Goal: Task Accomplishment & Management: Complete application form

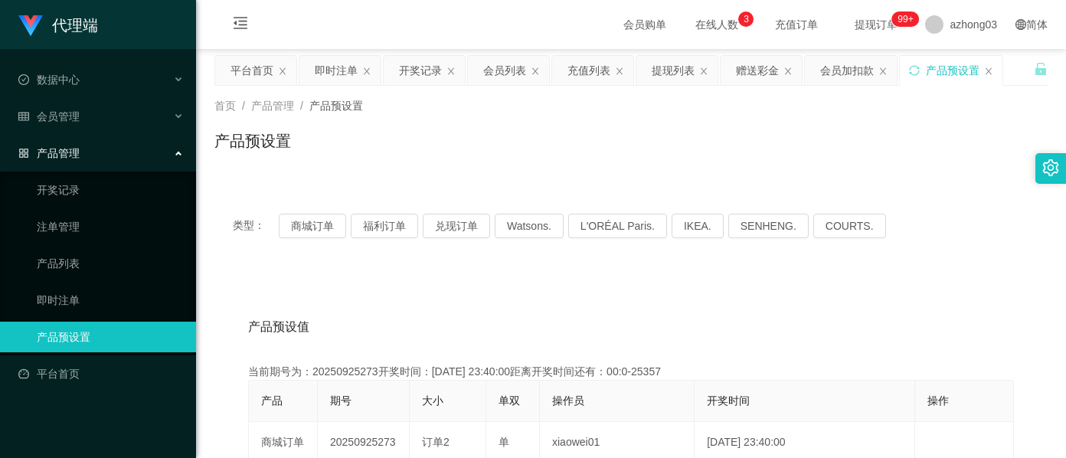
click at [948, 77] on div "产品预设置" at bounding box center [953, 70] width 54 height 29
click at [459, 225] on button "兑现订单" at bounding box center [456, 226] width 67 height 25
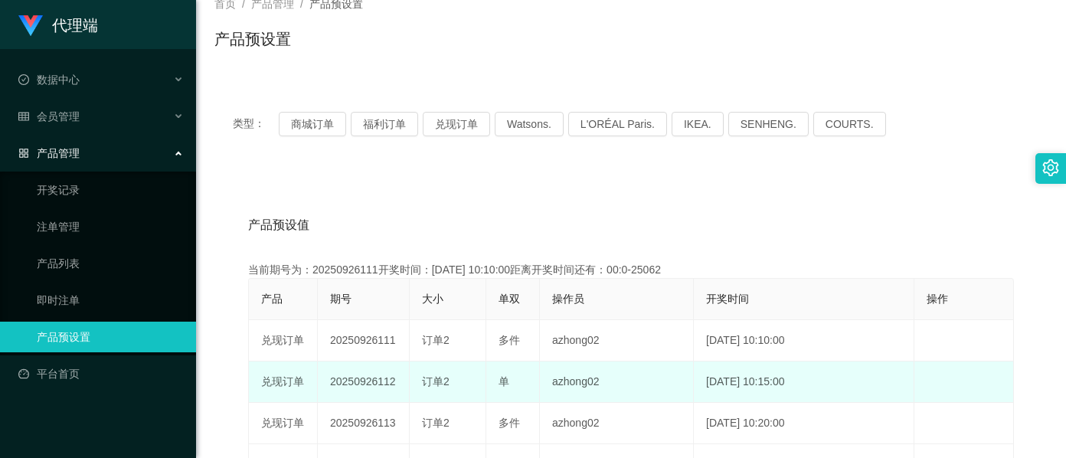
click at [363, 387] on td "20250926112" at bounding box center [364, 381] width 92 height 41
click at [361, 386] on td "20250926112" at bounding box center [364, 381] width 92 height 41
click at [360, 386] on td "20250926112" at bounding box center [364, 381] width 92 height 41
click at [358, 384] on td "20250926112" at bounding box center [364, 381] width 92 height 41
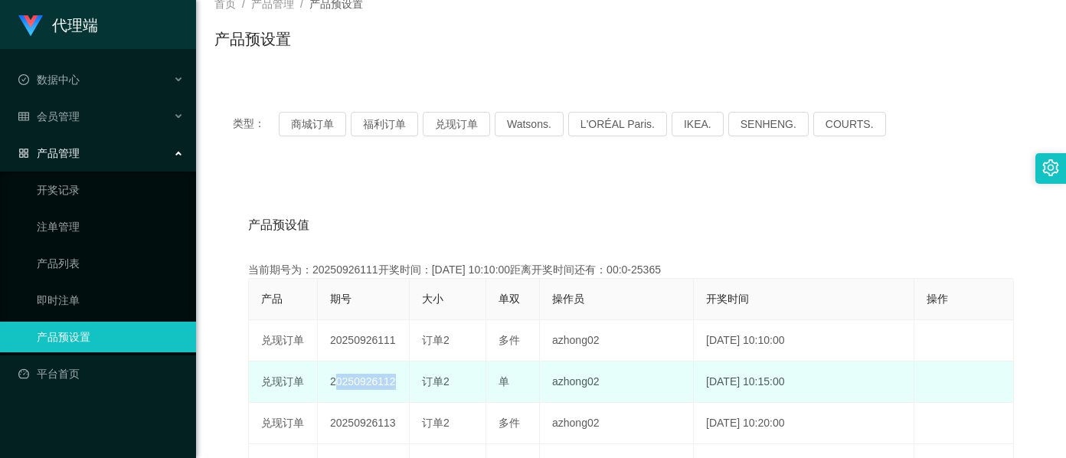
copy td "20250926112"
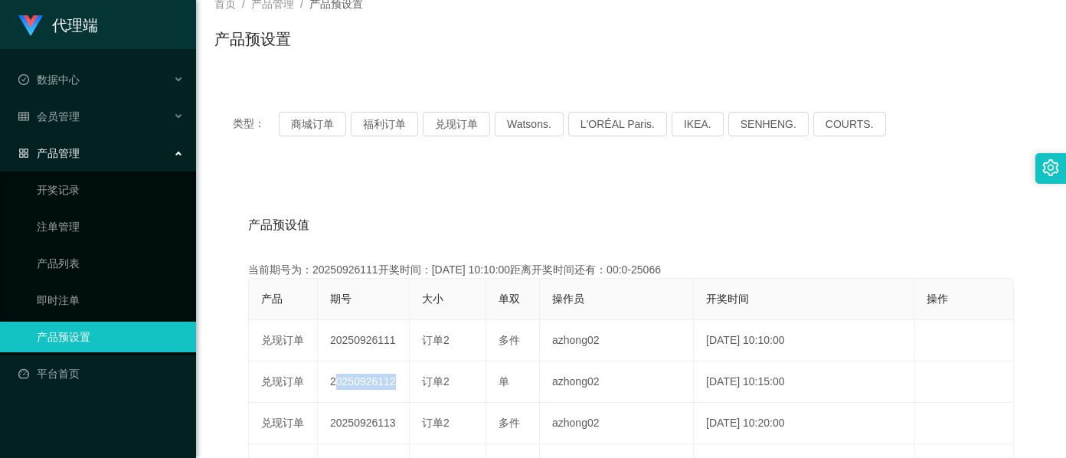
click at [242, 0] on html "代理端 数据中心 会员管理 会员列表 充值列表 提现列表 赠送彩金 会员加扣款 会员加减打码量 产品管理 开奖记录 注单管理 产品列表 即时注单 产品预设置 …" at bounding box center [533, 229] width 1066 height 458
click at [446, 126] on button "兑现订单" at bounding box center [456, 124] width 67 height 25
click at [458, 126] on button "兑现订单" at bounding box center [456, 124] width 67 height 25
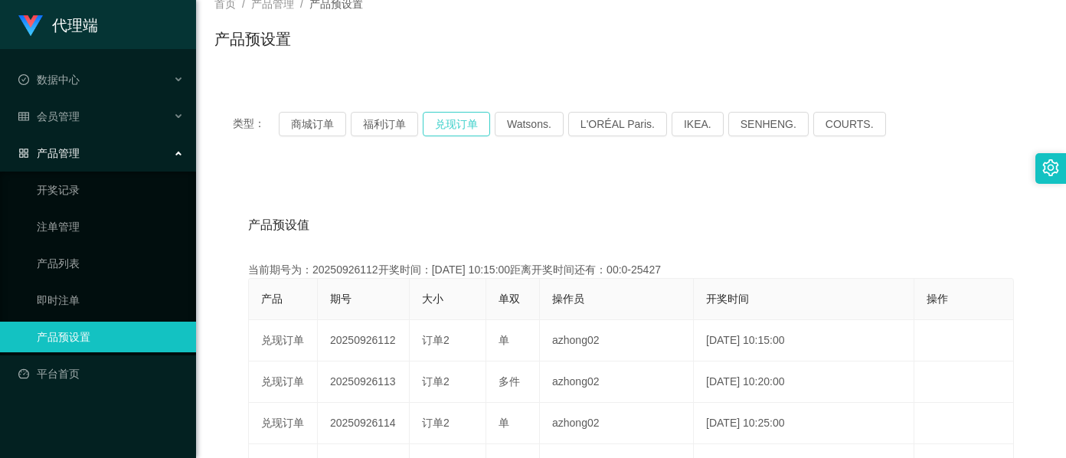
click at [458, 126] on button "兑现订单" at bounding box center [456, 124] width 67 height 25
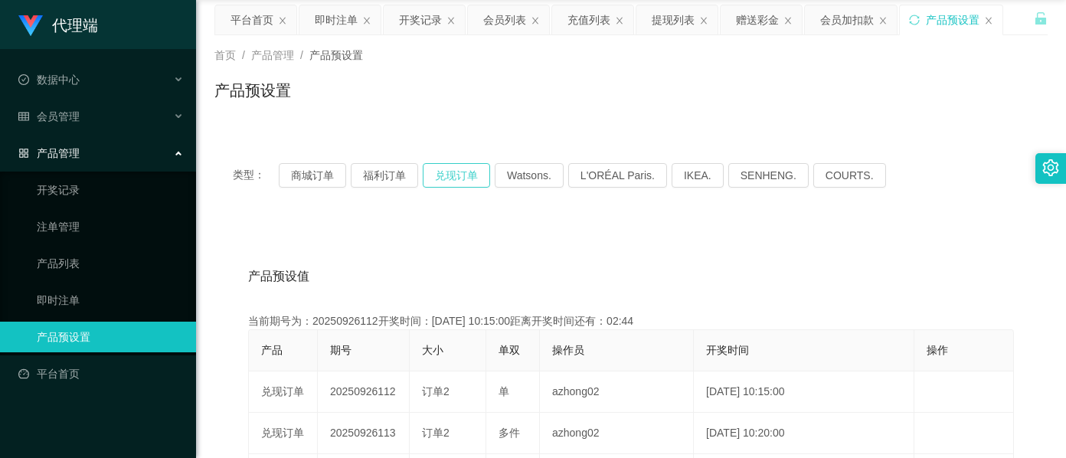
scroll to position [0, 0]
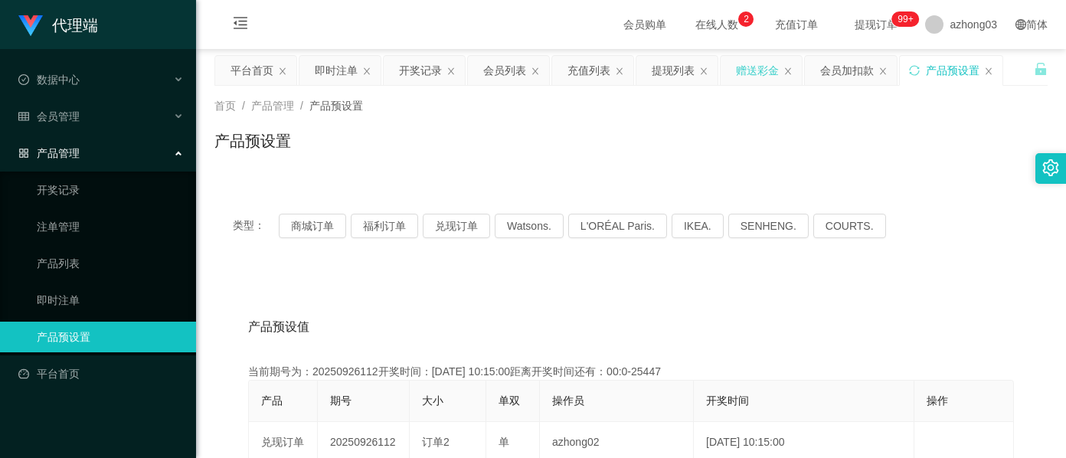
click at [760, 75] on div "赠送彩金" at bounding box center [757, 70] width 43 height 29
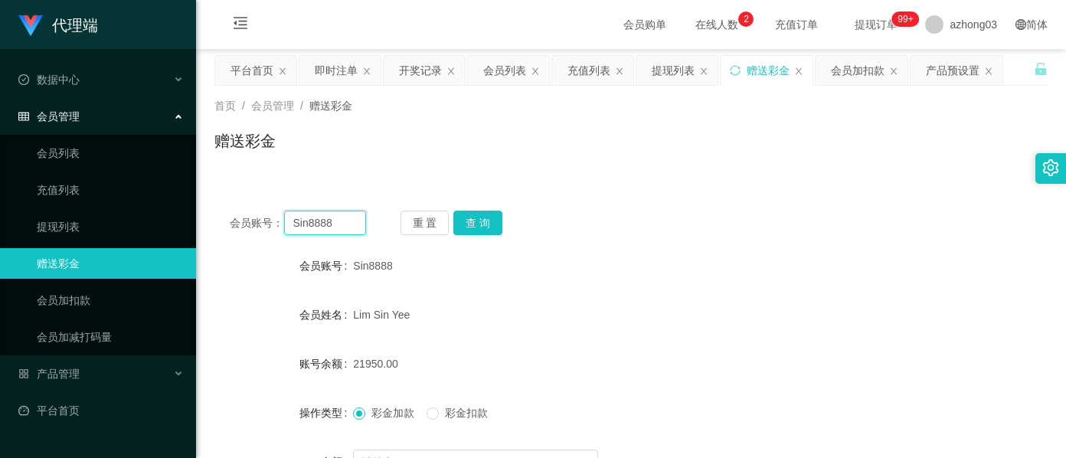
drag, startPoint x: 348, startPoint y: 228, endPoint x: 267, endPoint y: 233, distance: 81.3
click at [267, 233] on div "会员账号： Sin8888" at bounding box center [298, 223] width 136 height 25
click at [489, 218] on button "查 询" at bounding box center [477, 223] width 49 height 25
click at [656, 77] on div "提现列表" at bounding box center [673, 70] width 43 height 29
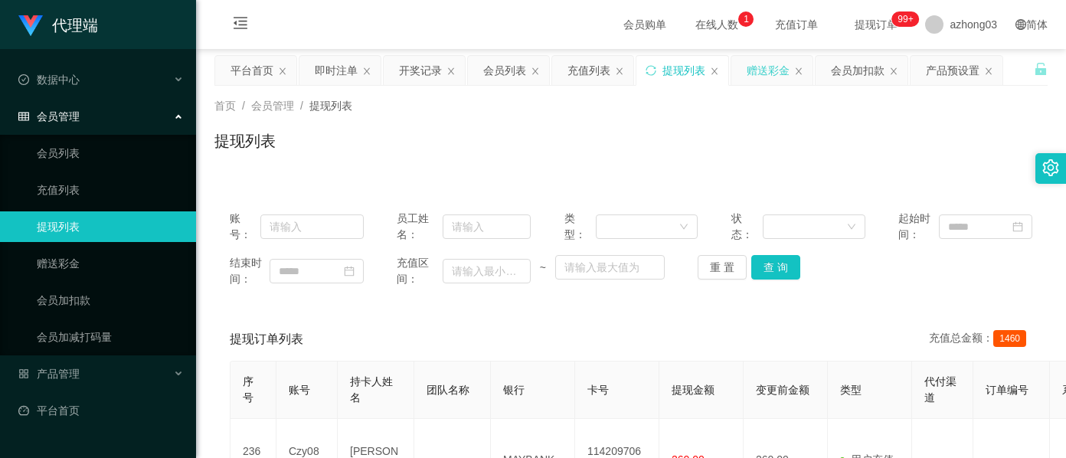
click at [776, 66] on div "赠送彩金" at bounding box center [768, 70] width 43 height 29
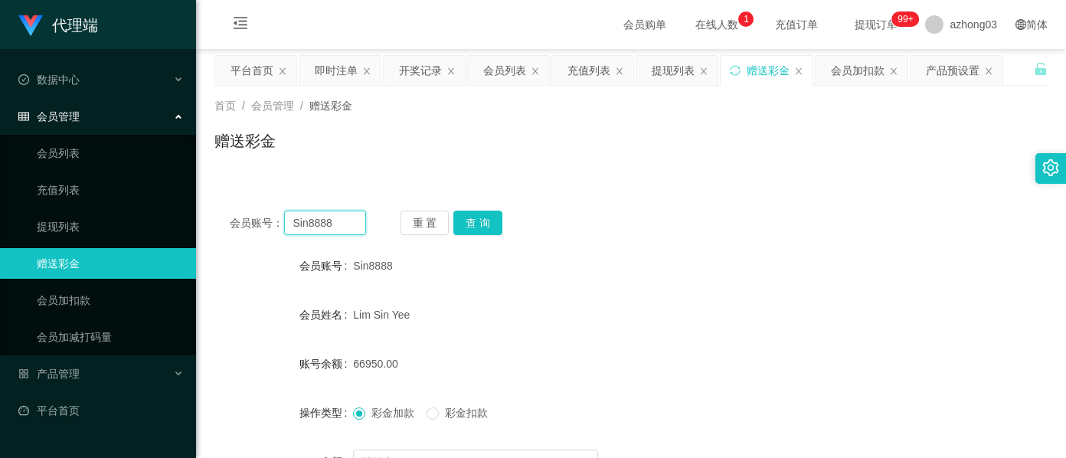
drag, startPoint x: 345, startPoint y: 227, endPoint x: 265, endPoint y: 234, distance: 79.9
click at [265, 234] on div "会员账号： Sin8888" at bounding box center [298, 223] width 136 height 25
drag, startPoint x: 678, startPoint y: 72, endPoint x: 668, endPoint y: 81, distance: 13.5
click at [678, 72] on div "提现列表" at bounding box center [673, 70] width 43 height 29
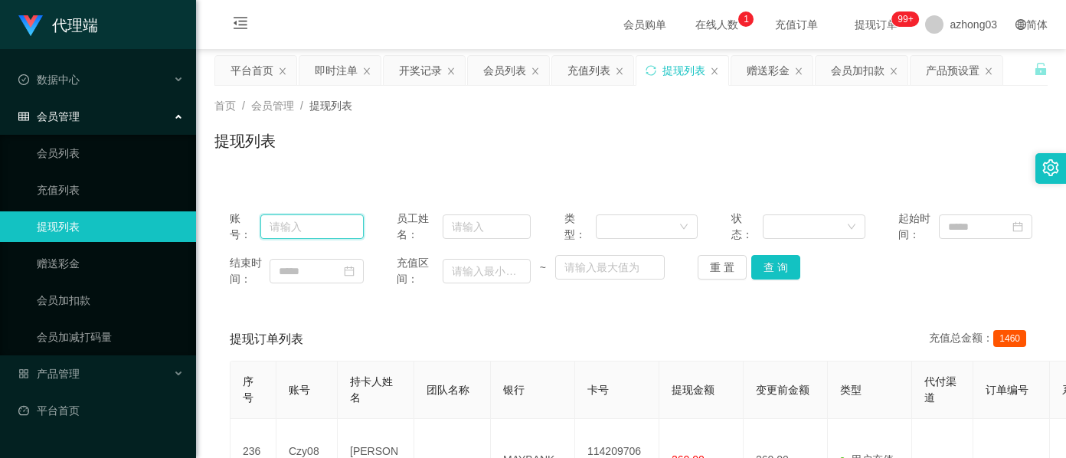
click at [309, 222] on input "text" at bounding box center [311, 226] width 103 height 25
paste input "Sin8888"
type input "Sin8888"
click at [757, 263] on button "查 询" at bounding box center [775, 267] width 49 height 25
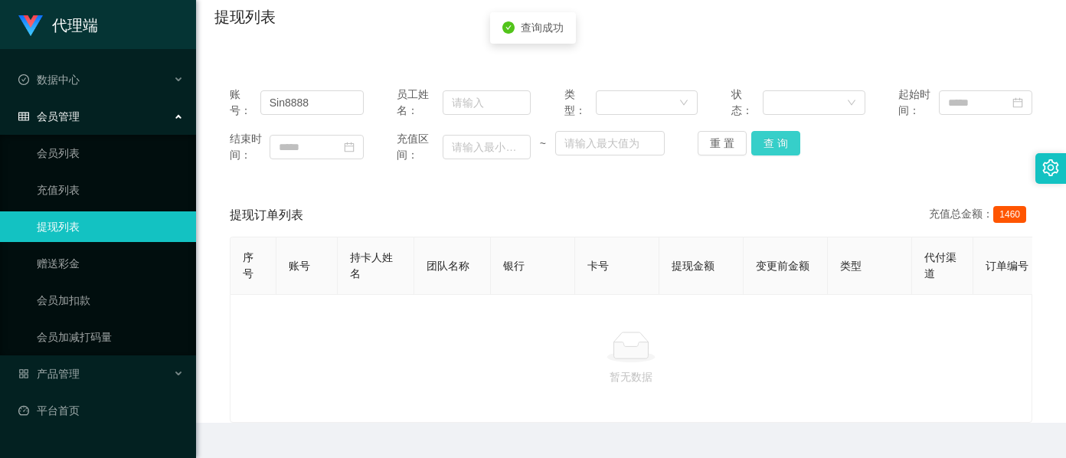
scroll to position [74, 0]
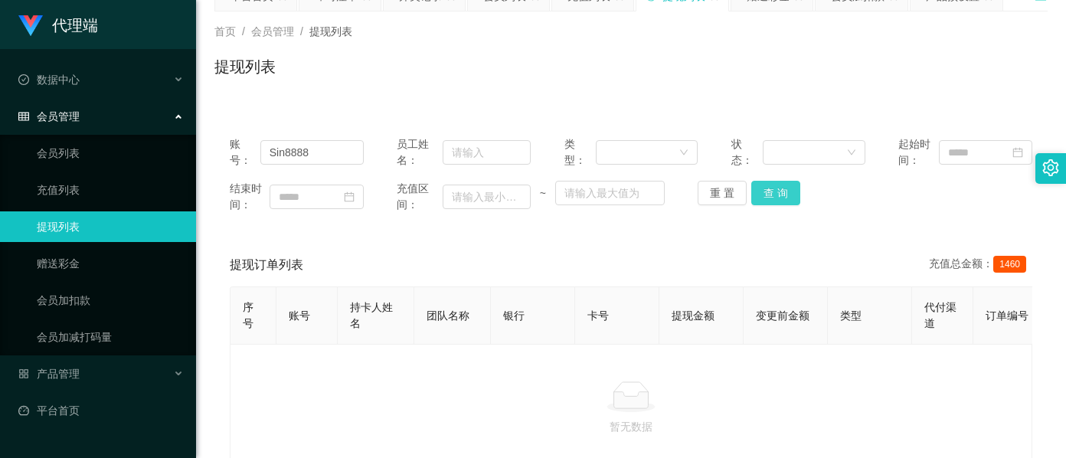
click at [773, 191] on button "查 询" at bounding box center [775, 193] width 49 height 25
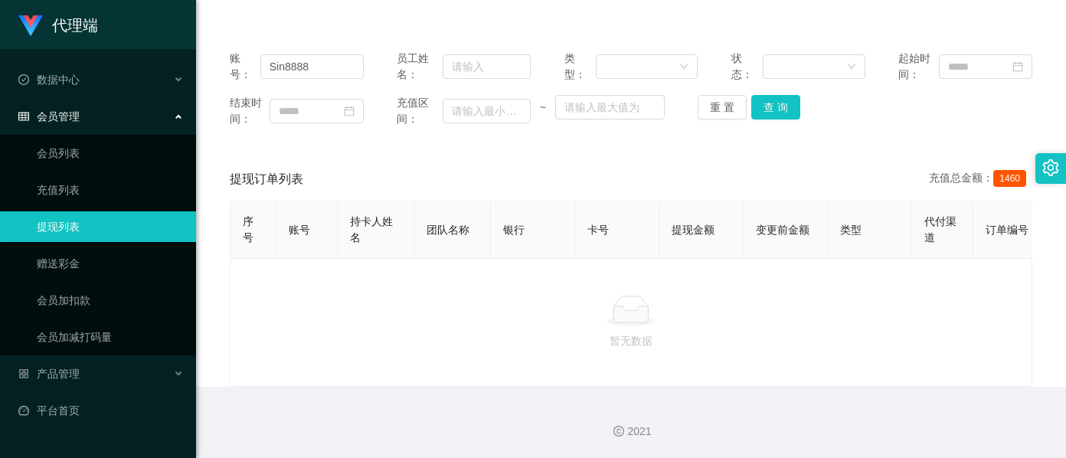
scroll to position [0, 0]
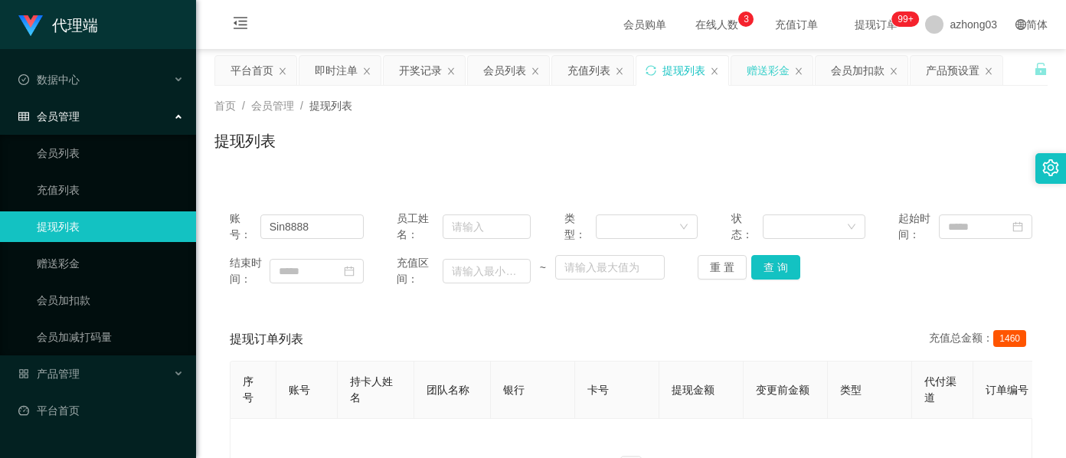
click at [767, 78] on div "赠送彩金" at bounding box center [768, 70] width 43 height 29
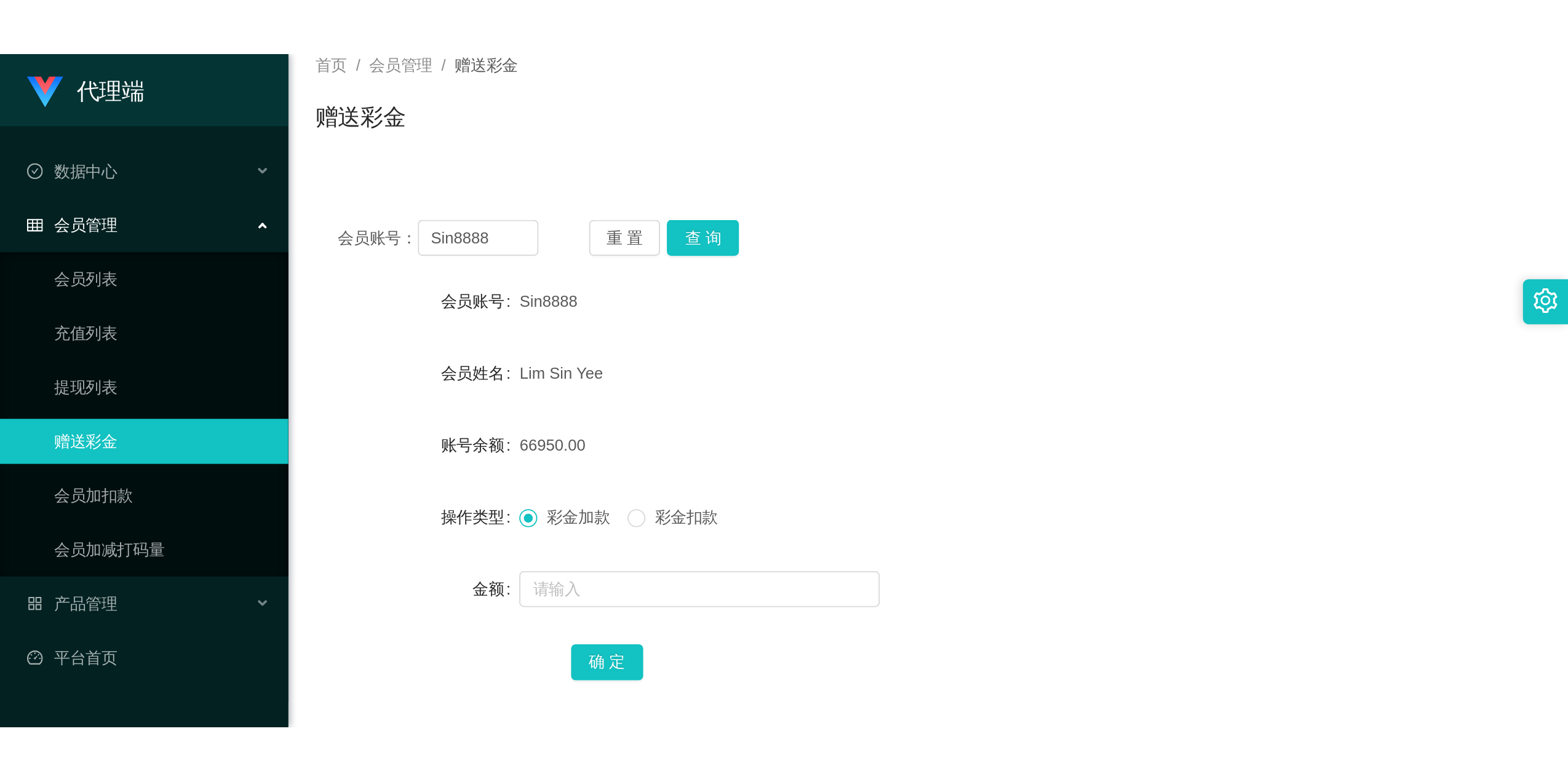
scroll to position [82, 0]
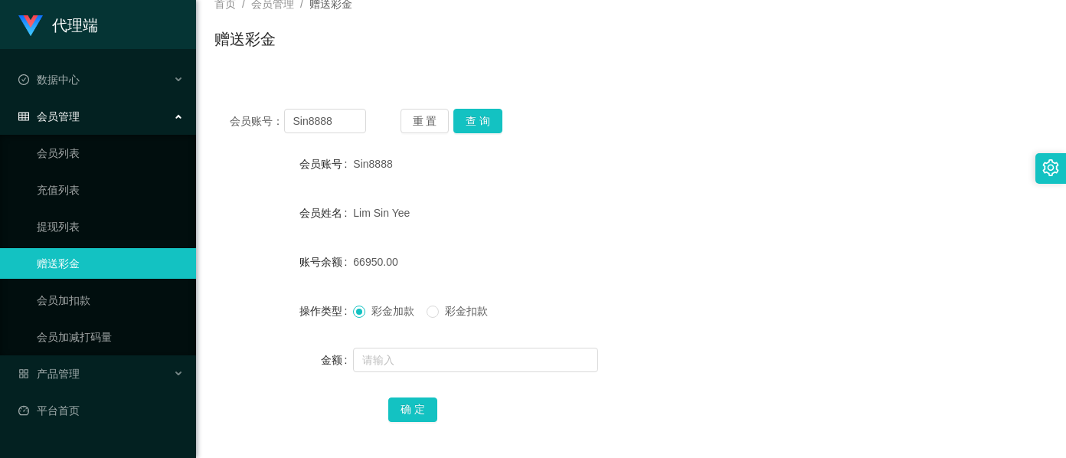
click at [862, 142] on div "会员账号： Sin8888 重 置 查 询 会员账号 Sin8888 会员姓名 [PERSON_NAME] Yee 账号余额 66950.00 操作类型 彩金…" at bounding box center [630, 275] width 833 height 365
click at [929, 64] on div "首页 / 会员管理 / 赠送彩金 / 赠送彩金" at bounding box center [631, 29] width 870 height 91
click at [481, 123] on button "查 询" at bounding box center [477, 121] width 49 height 25
click at [476, 133] on div "重 置 查 询" at bounding box center [469, 121] width 136 height 25
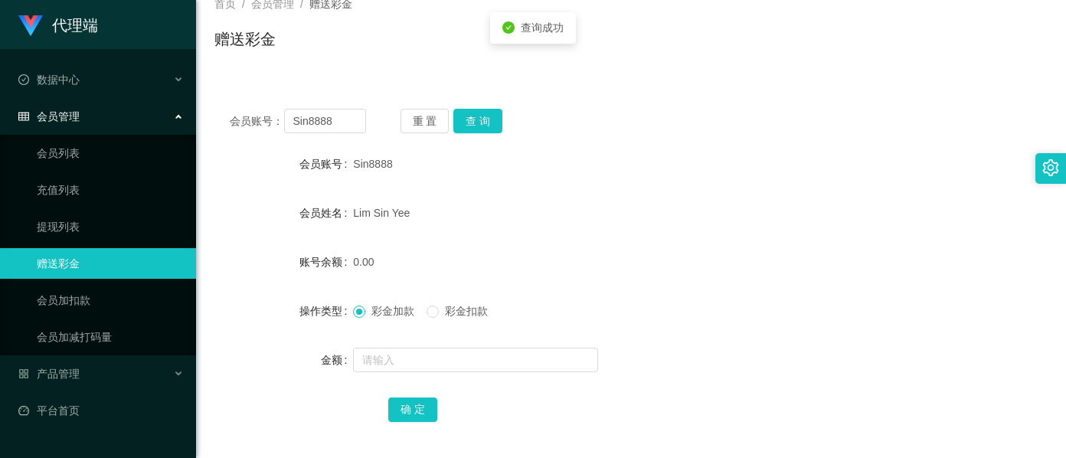
click at [476, 133] on div "重 置 查 询" at bounding box center [469, 121] width 136 height 25
click at [479, 129] on button "查 询" at bounding box center [477, 121] width 49 height 25
click at [479, 129] on button "查 询" at bounding box center [486, 121] width 66 height 25
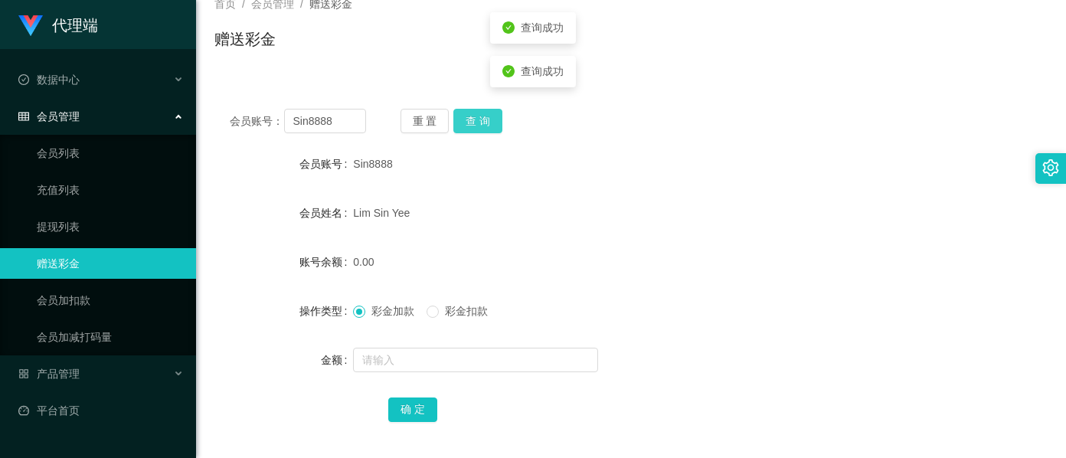
click at [479, 129] on button "查 询" at bounding box center [477, 121] width 49 height 25
click at [479, 129] on button "查 询" at bounding box center [486, 121] width 66 height 25
click at [479, 129] on button "查 询" at bounding box center [477, 121] width 49 height 25
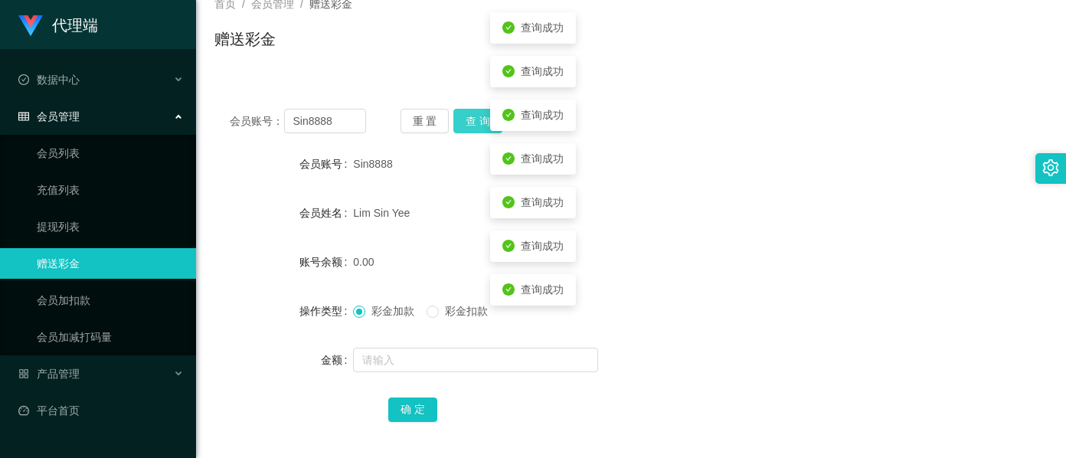
click at [479, 129] on button "查 询" at bounding box center [477, 121] width 49 height 25
click at [479, 129] on button "查 询" at bounding box center [486, 121] width 66 height 25
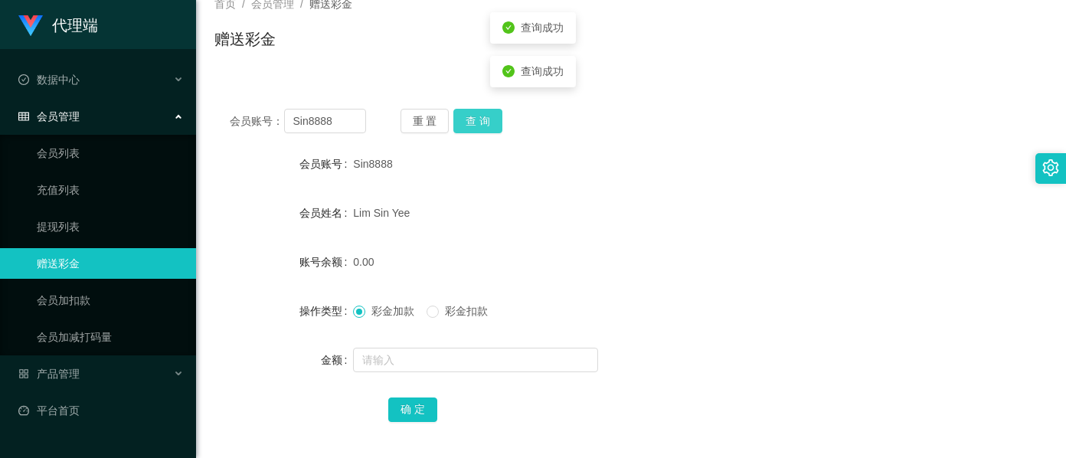
click at [475, 127] on button "查 询" at bounding box center [477, 121] width 49 height 25
click at [493, 124] on button "查 询" at bounding box center [477, 121] width 49 height 25
click at [491, 129] on button "查 询" at bounding box center [477, 121] width 49 height 25
click at [491, 132] on button "查 询" at bounding box center [477, 121] width 49 height 25
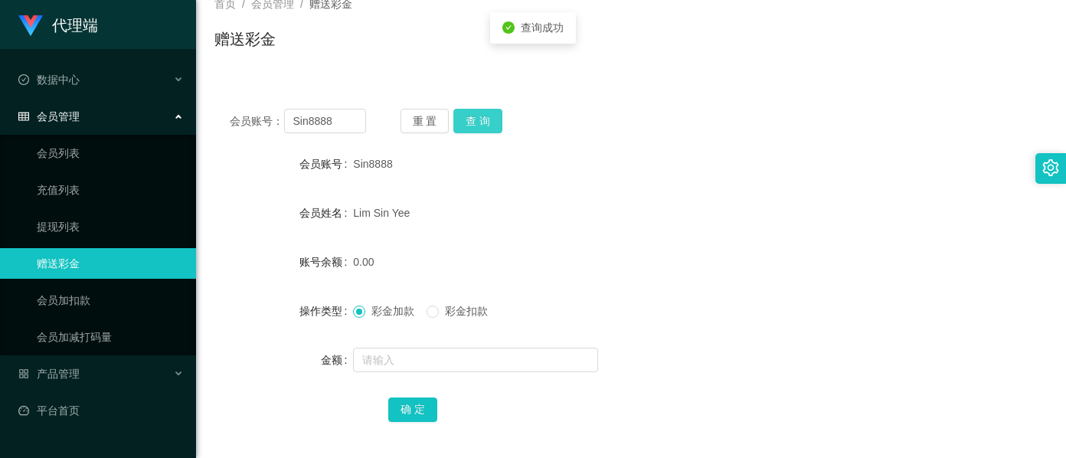
click at [491, 132] on button "查 询" at bounding box center [477, 121] width 49 height 25
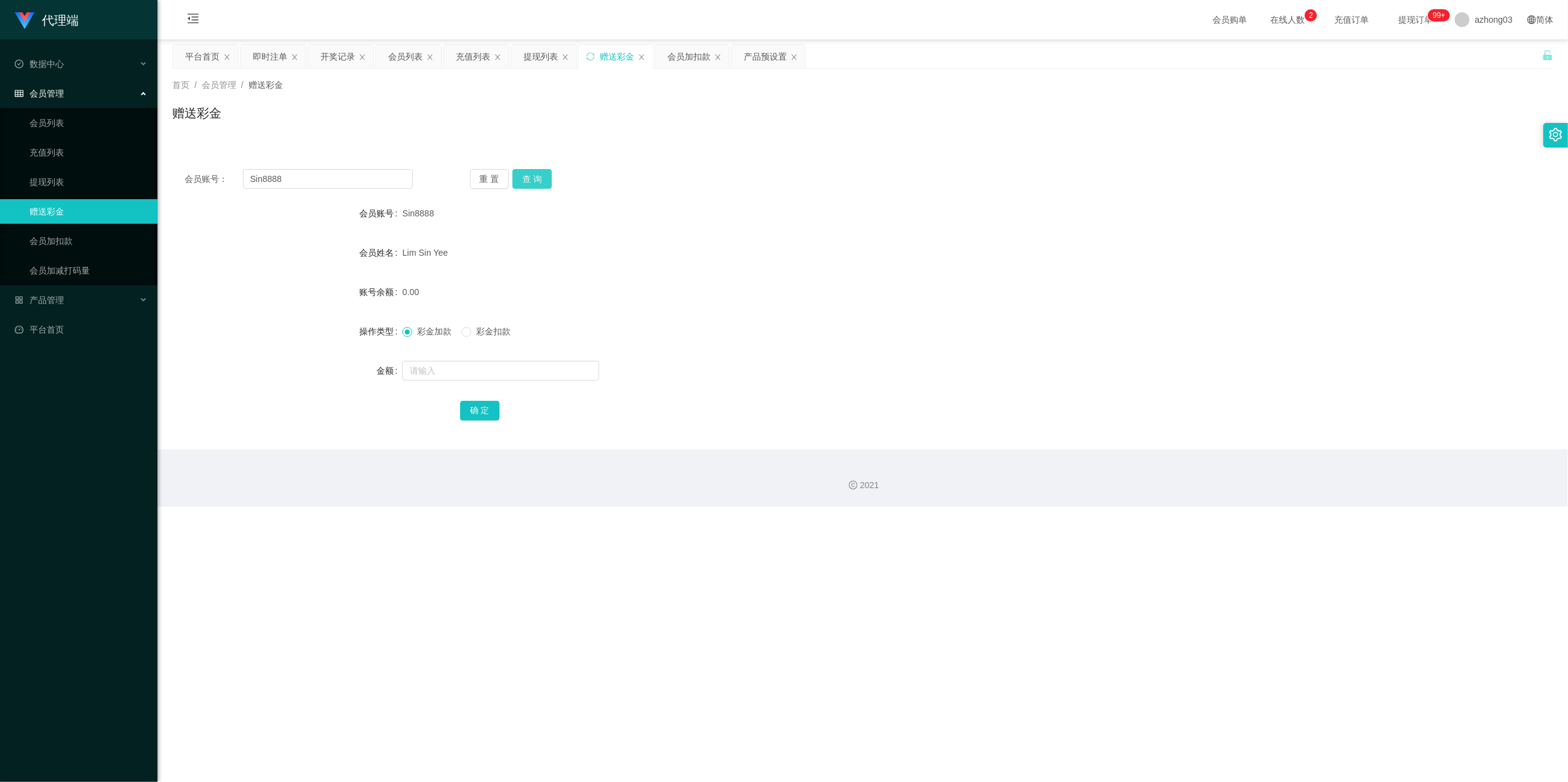
click at [535, 182] on button "查 询" at bounding box center [532, 179] width 39 height 20
click at [535, 182] on div "重 置 查 询" at bounding box center [584, 179] width 228 height 20
click at [451, 308] on form "会员账号 Sin8888 会员姓名 [PERSON_NAME] 账号余额 0.00 操作类型 彩金加款 彩金扣款 金额 确 定" at bounding box center [862, 312] width 1381 height 222
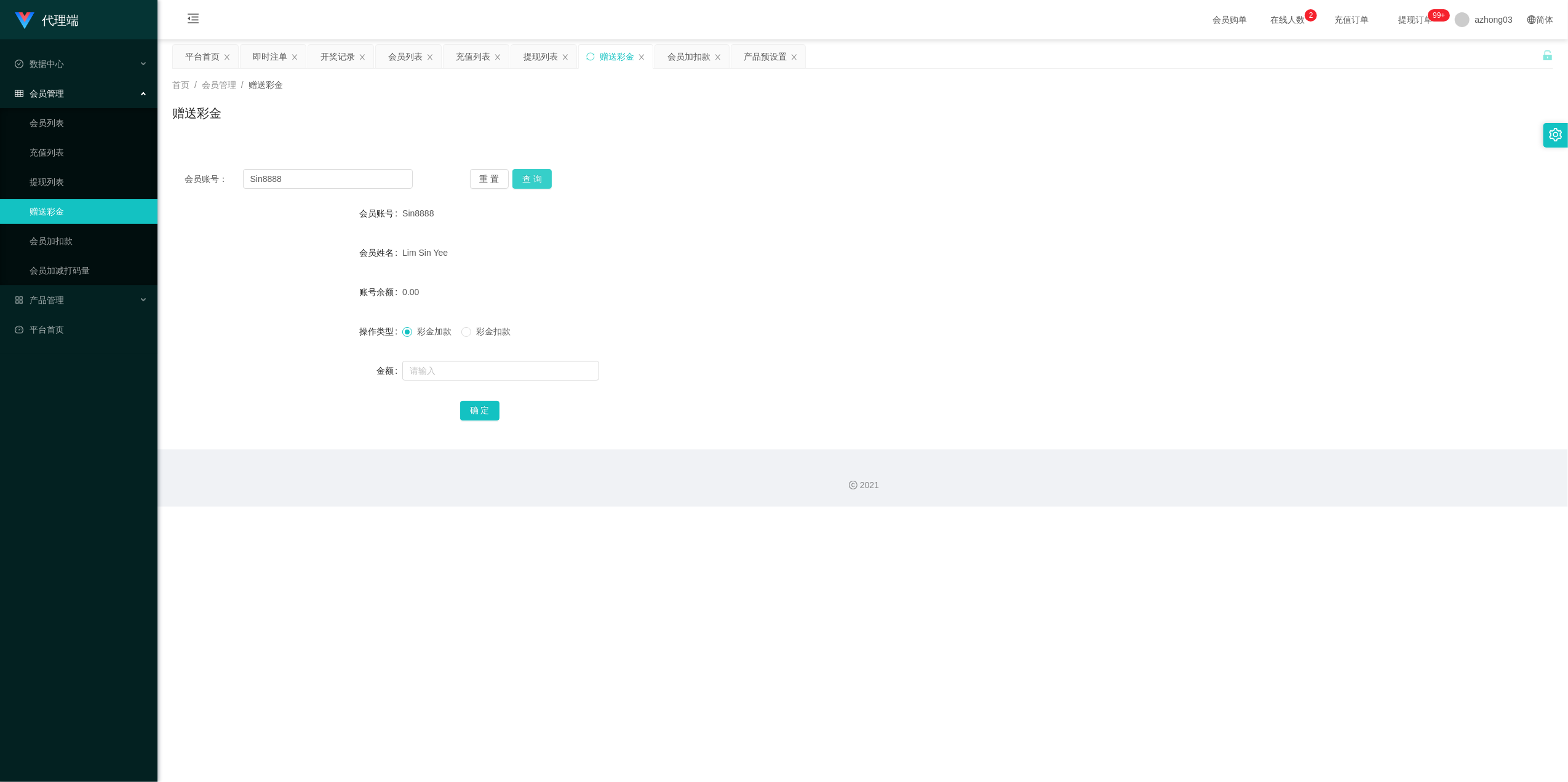
click at [548, 181] on button "查 询" at bounding box center [532, 179] width 39 height 20
click at [547, 181] on button "查 询" at bounding box center [532, 179] width 39 height 20
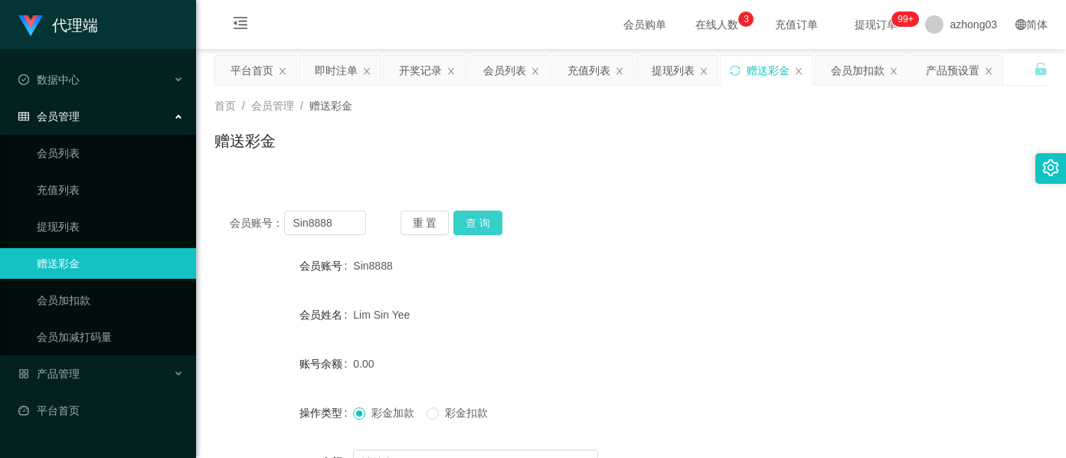
click at [485, 222] on button "查 询" at bounding box center [477, 223] width 49 height 25
click at [937, 68] on div "产品预设置" at bounding box center [953, 70] width 54 height 29
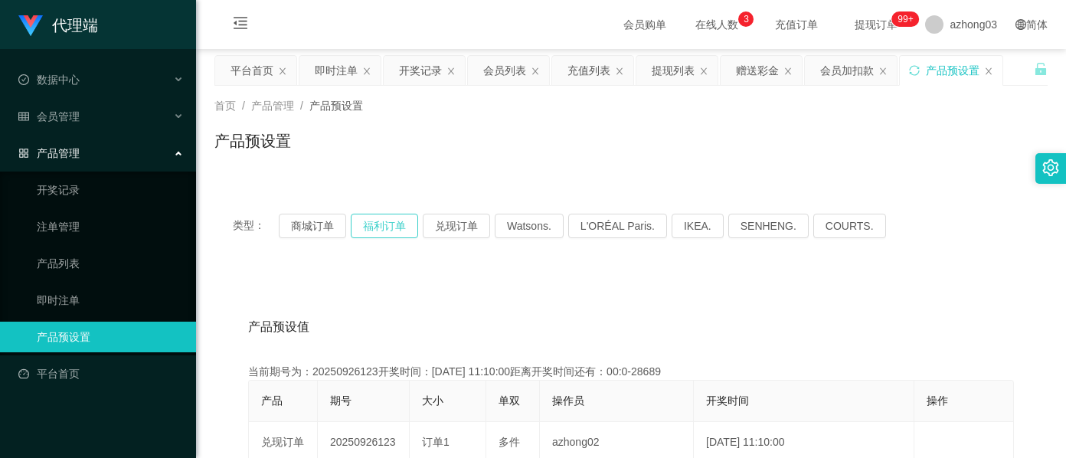
click at [395, 227] on button "福利订单" at bounding box center [384, 226] width 67 height 25
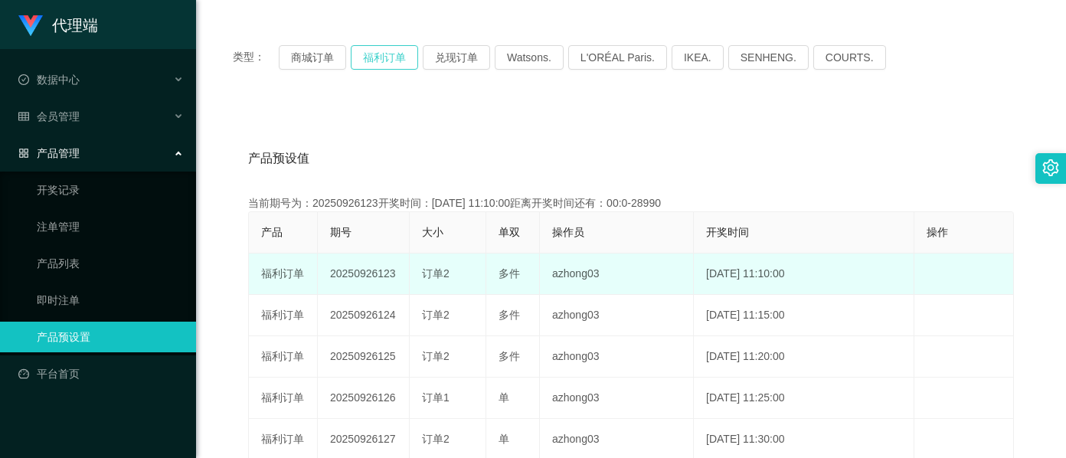
scroll to position [204, 0]
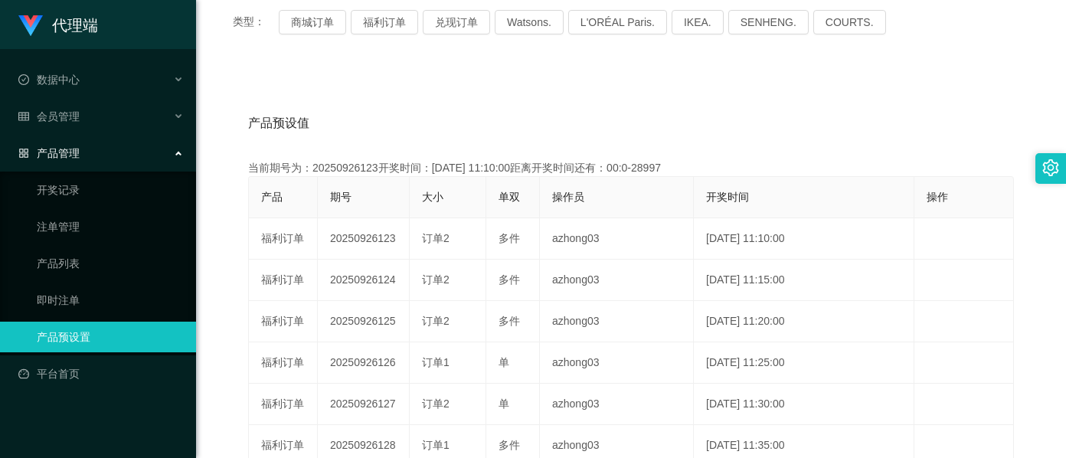
click at [885, 110] on div "产品预设值 添加期号" at bounding box center [631, 123] width 766 height 43
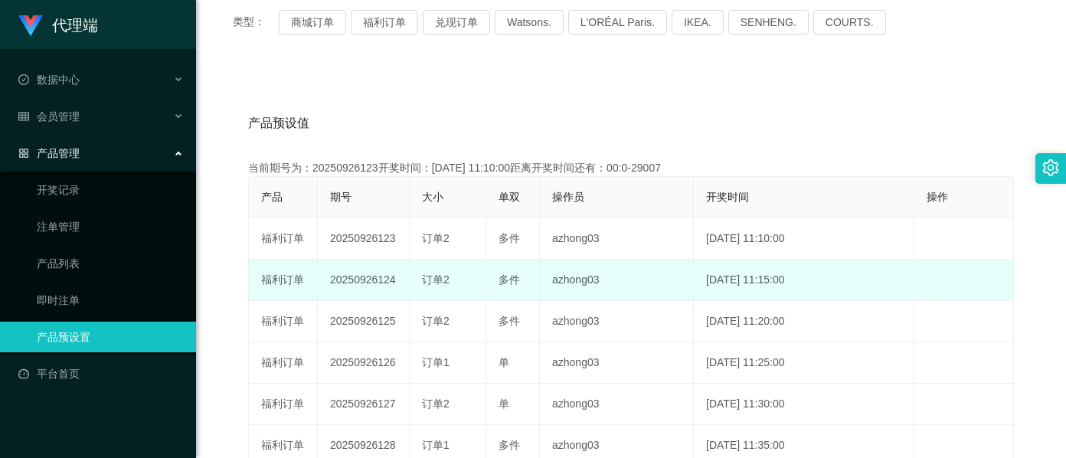
click at [366, 283] on td "20250926124" at bounding box center [364, 280] width 92 height 41
copy td "20250926124"
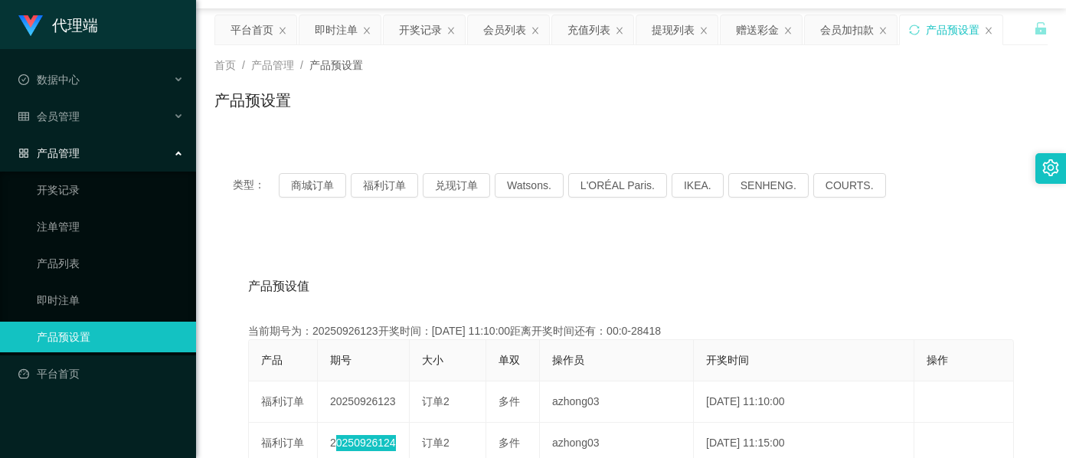
scroll to position [102, 0]
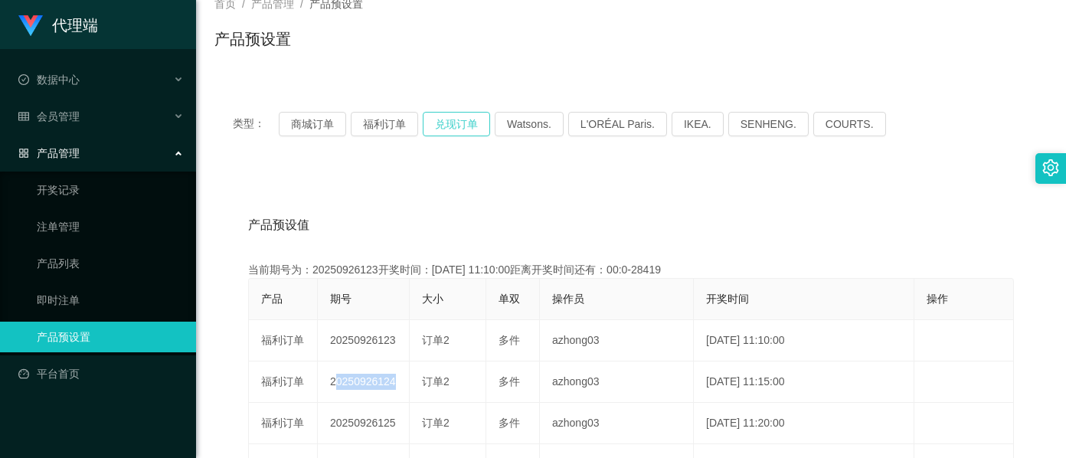
click at [450, 118] on button "兑现订单" at bounding box center [456, 124] width 67 height 25
click at [399, 124] on button "福利订单" at bounding box center [384, 124] width 67 height 25
click at [398, 124] on button "福利订单" at bounding box center [384, 124] width 67 height 25
click at [399, 123] on button "福利订单" at bounding box center [384, 124] width 67 height 25
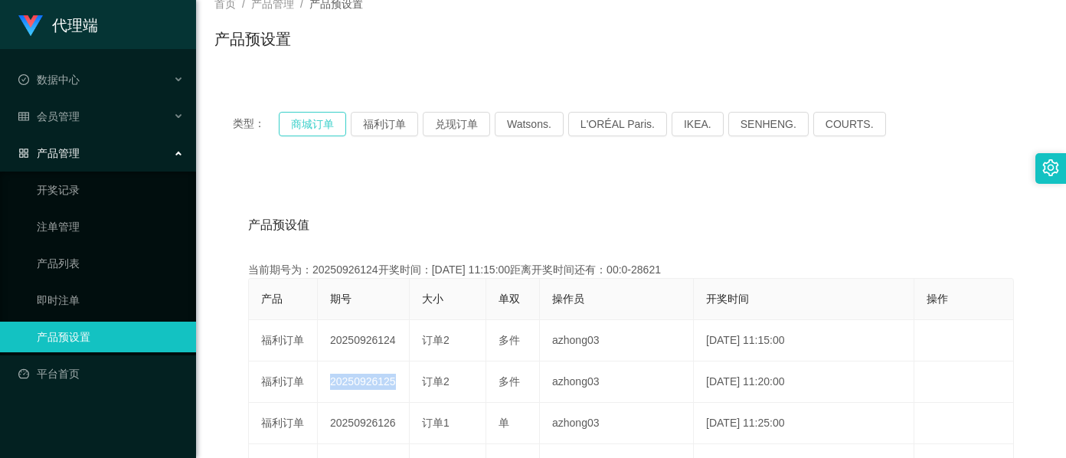
click at [316, 123] on button "商城订单" at bounding box center [312, 124] width 67 height 25
click at [441, 240] on div "产品预设值 添加期号" at bounding box center [631, 225] width 766 height 43
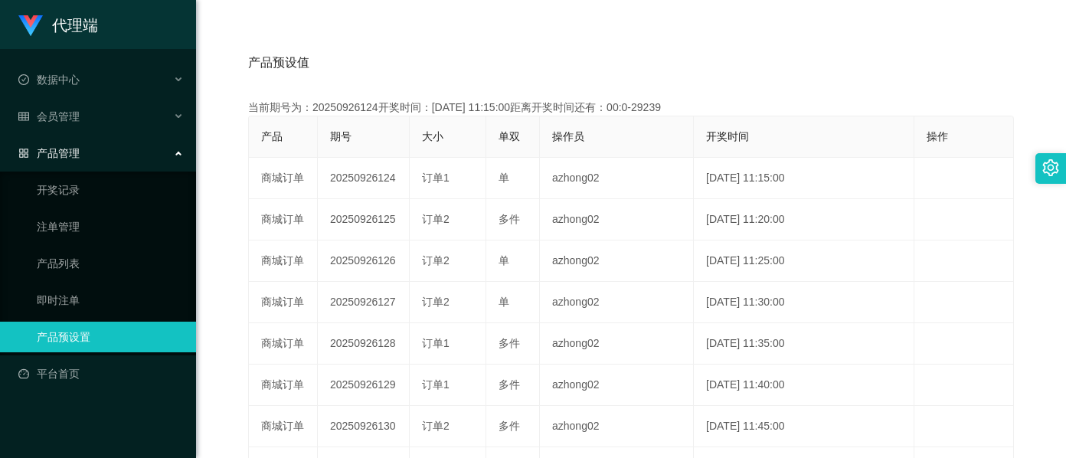
scroll to position [518, 0]
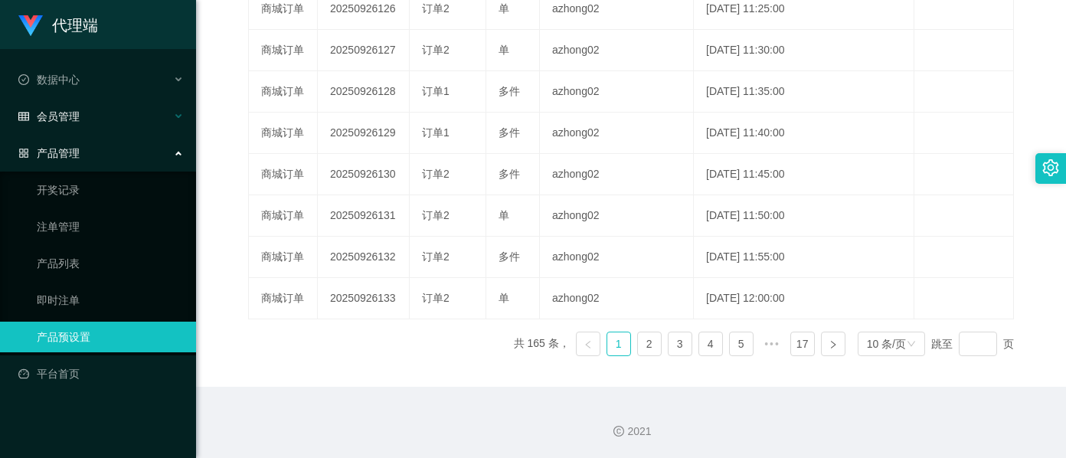
click at [72, 124] on div "会员管理" at bounding box center [98, 116] width 196 height 31
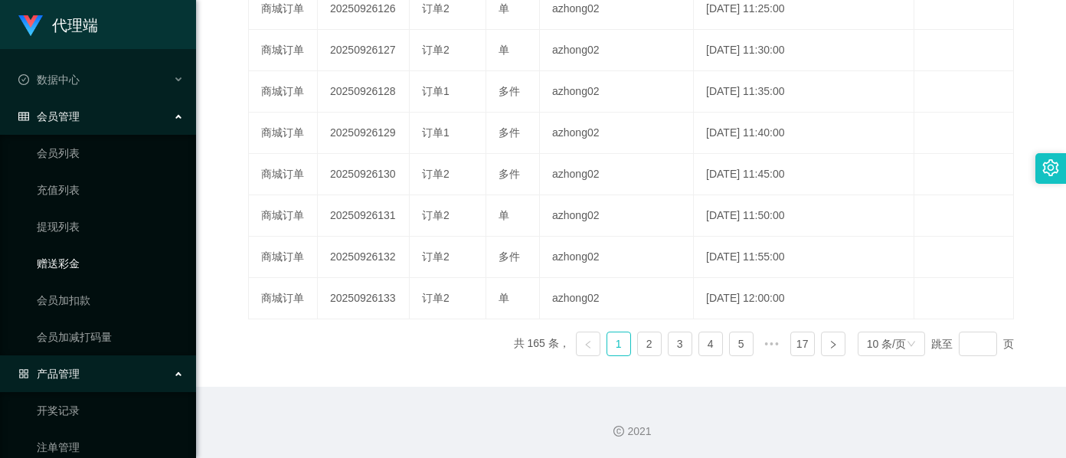
click at [64, 265] on link "赠送彩金" at bounding box center [110, 263] width 147 height 31
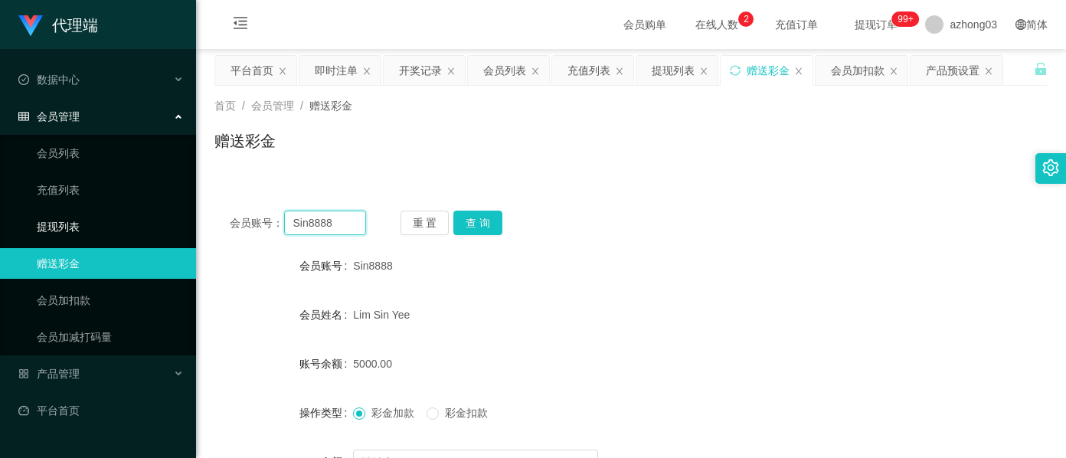
drag, startPoint x: 335, startPoint y: 225, endPoint x: 181, endPoint y: 209, distance: 154.8
click at [182, 207] on section "代理端 数据中心 会员管理 会员列表 充值列表 提现列表 赠送彩金 会员加扣款 会员加减打码量 产品管理 开奖记录 注单管理 产品列表 即时注单 产品预设置 …" at bounding box center [533, 315] width 1066 height 631
paste input "leejunqi"
type input "leejunqi"
click at [487, 221] on button "查 询" at bounding box center [477, 223] width 49 height 25
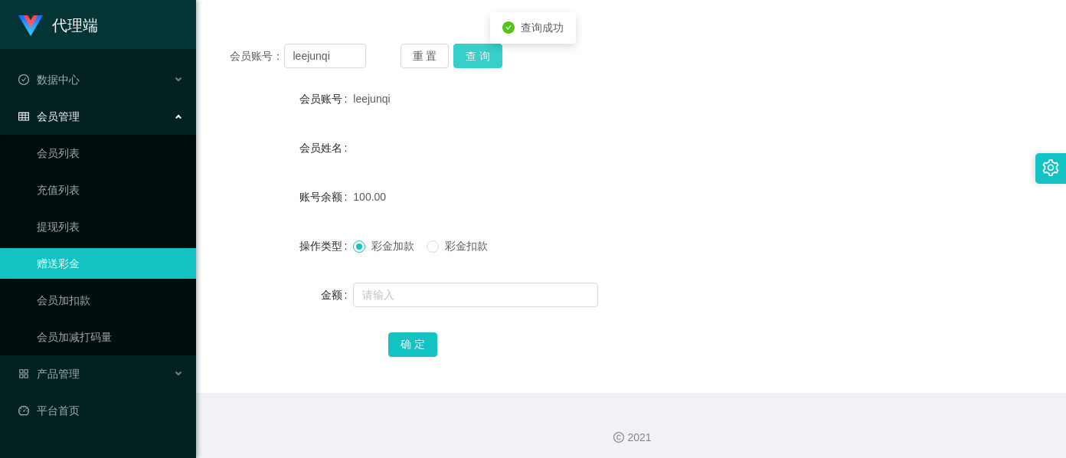
scroll to position [181, 0]
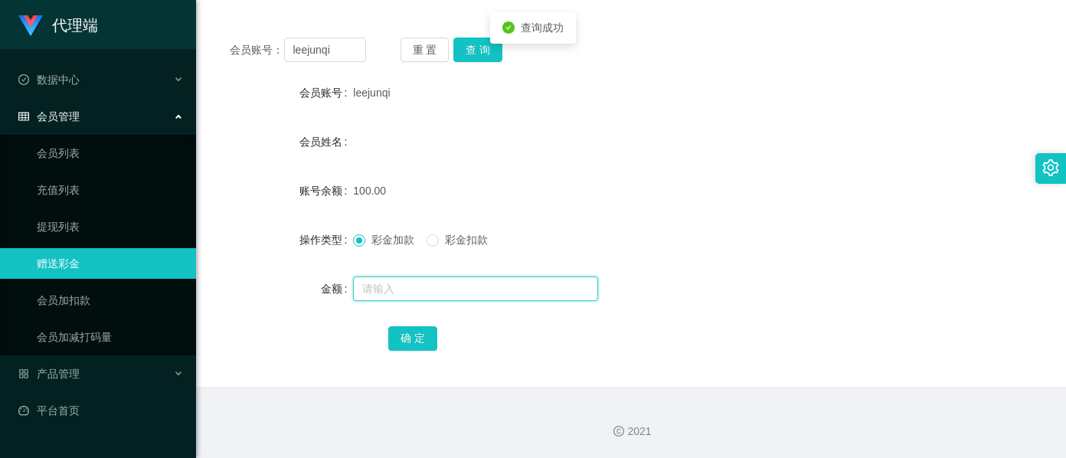
click at [391, 296] on input "text" at bounding box center [475, 288] width 245 height 25
type input "7"
type input "600"
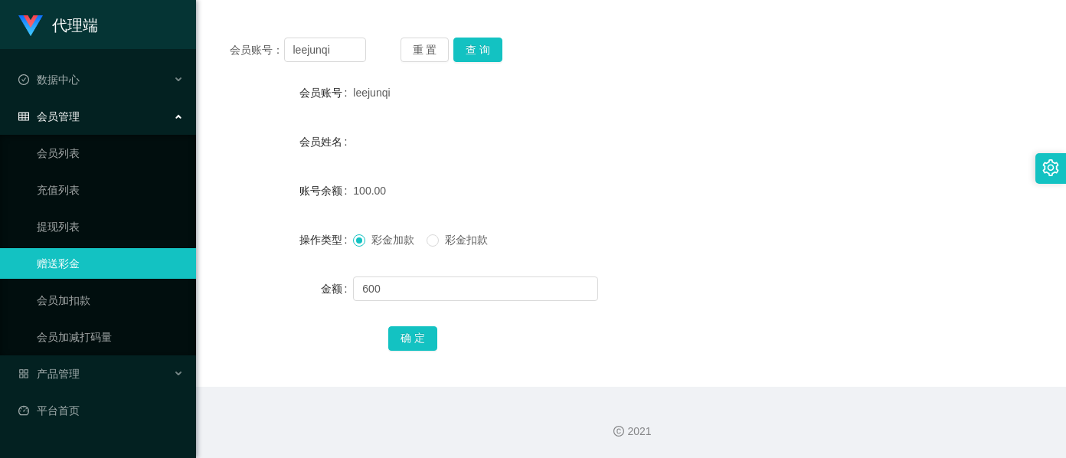
click at [506, 38] on div "重 置 查 询" at bounding box center [469, 50] width 136 height 25
click at [488, 51] on button "查 询" at bounding box center [477, 50] width 49 height 25
click at [389, 283] on input "text" at bounding box center [475, 288] width 245 height 25
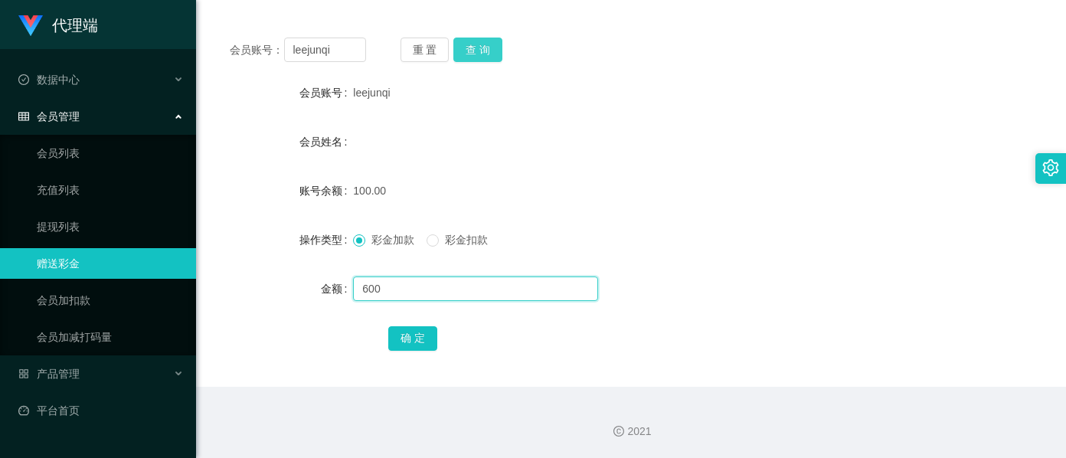
type input "600"
click at [475, 41] on button "查 询" at bounding box center [477, 50] width 49 height 25
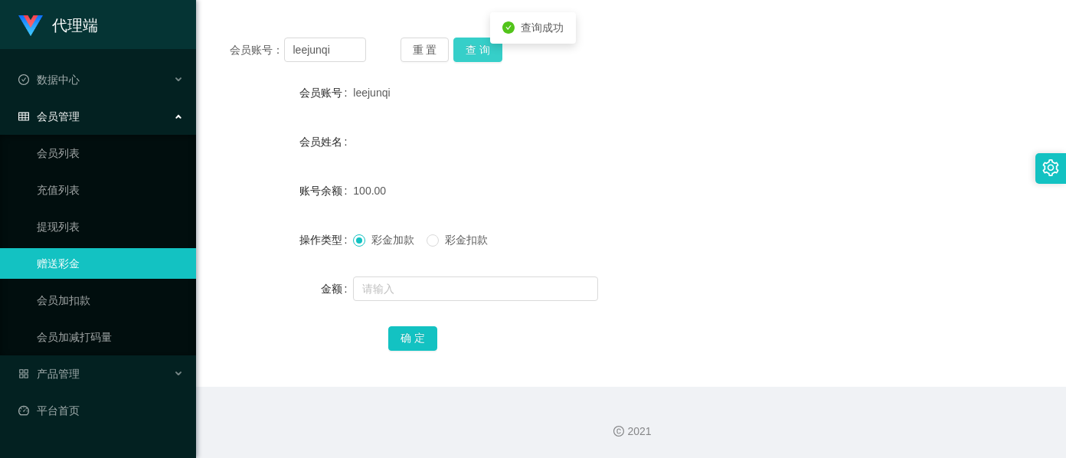
click at [490, 44] on button "查 询" at bounding box center [477, 50] width 49 height 25
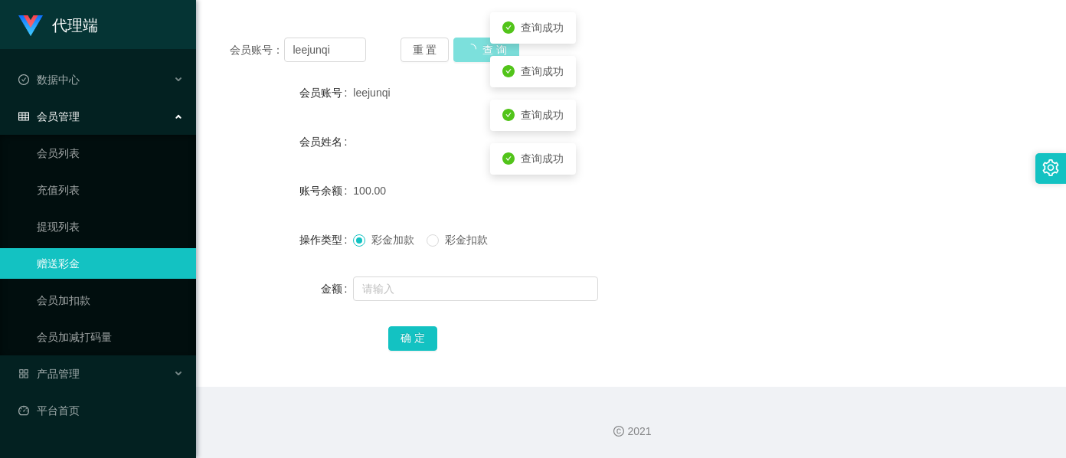
click at [490, 44] on button "查 询" at bounding box center [486, 50] width 66 height 25
click at [490, 44] on button "查 询" at bounding box center [477, 50] width 49 height 25
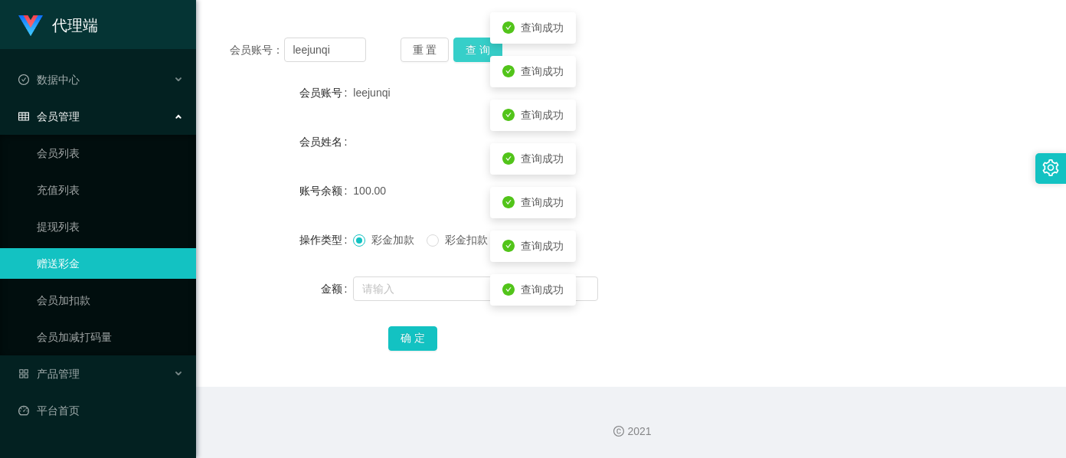
click at [490, 44] on button "查 询" at bounding box center [477, 50] width 49 height 25
click at [490, 44] on div "重 置 查 询" at bounding box center [469, 50] width 136 height 25
click at [490, 44] on button "查 询" at bounding box center [477, 50] width 49 height 25
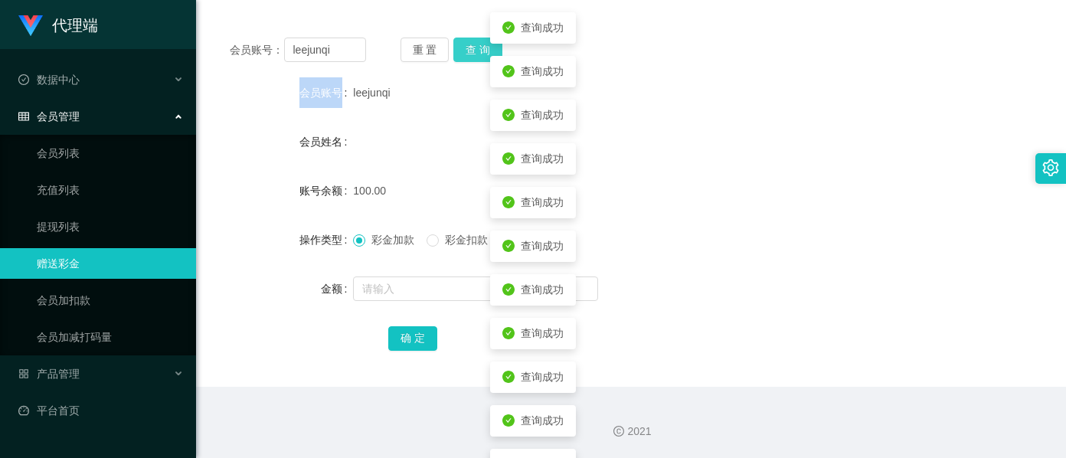
click at [490, 44] on button "查 询" at bounding box center [477, 50] width 49 height 25
click at [490, 44] on button "查 询" at bounding box center [486, 50] width 66 height 25
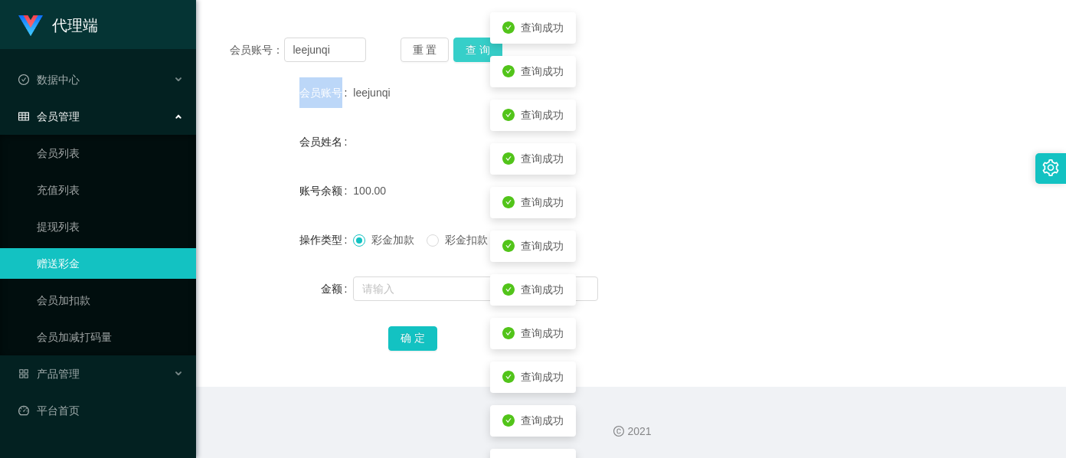
click at [490, 44] on button "查 询" at bounding box center [477, 50] width 49 height 25
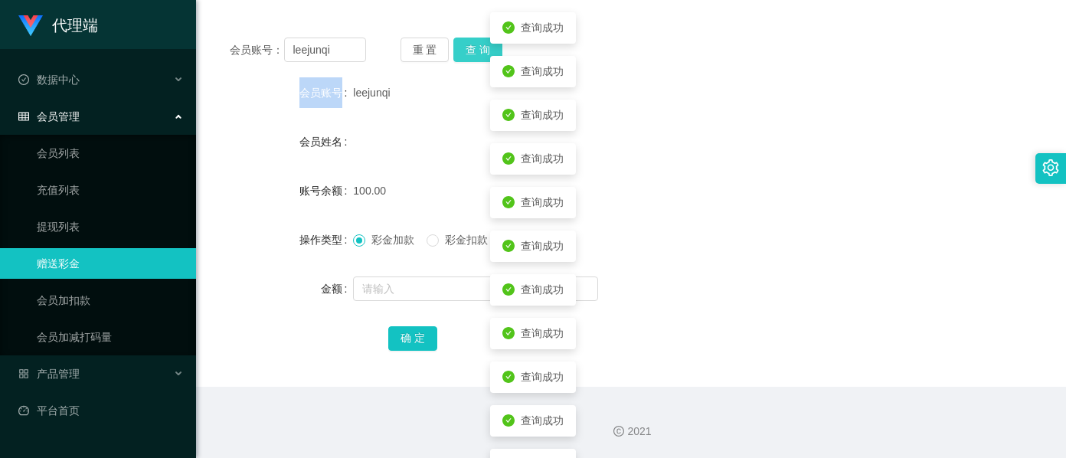
click at [490, 44] on button "查 询" at bounding box center [477, 50] width 49 height 25
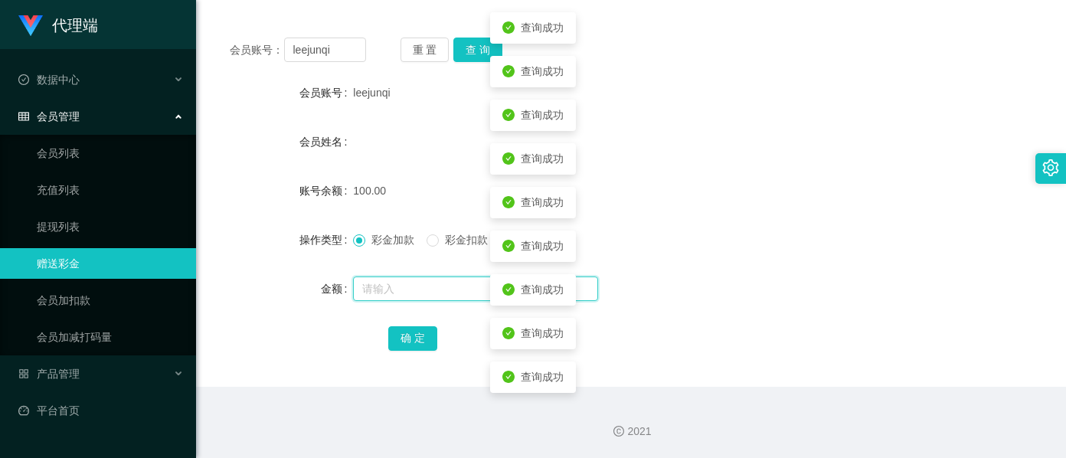
click at [378, 286] on input "text" at bounding box center [475, 288] width 245 height 25
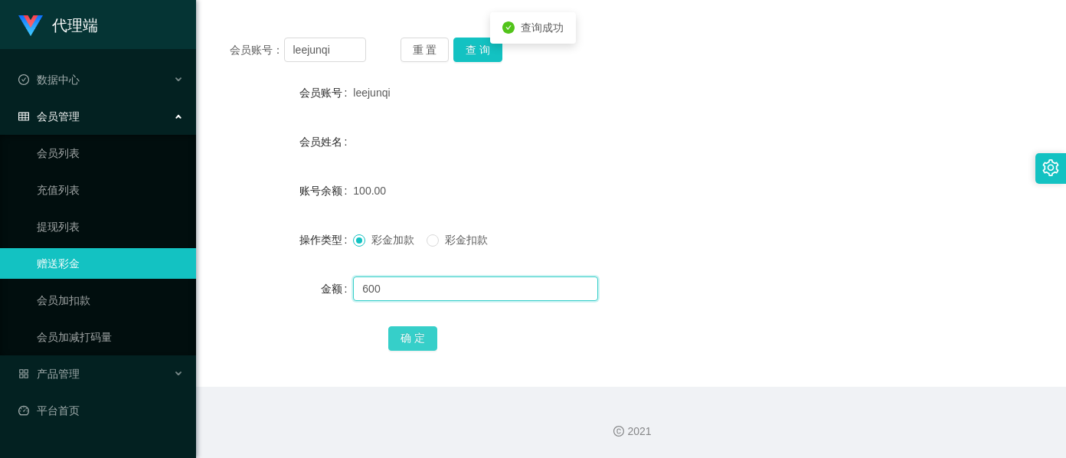
type input "600"
click at [401, 332] on button "确 定" at bounding box center [412, 338] width 49 height 25
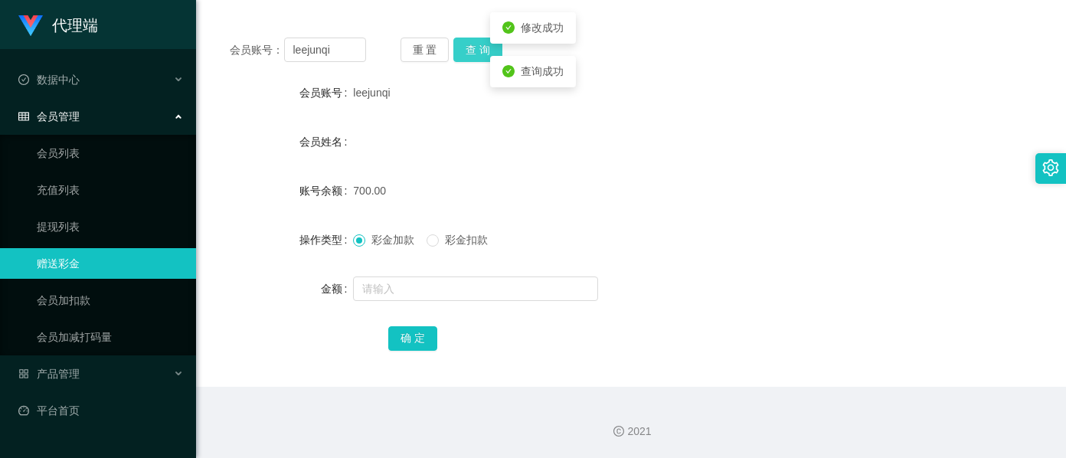
click at [484, 46] on button "查 询" at bounding box center [477, 50] width 49 height 25
click at [484, 46] on div "重 置 查 询" at bounding box center [469, 50] width 136 height 25
click at [484, 46] on button "查 询" at bounding box center [477, 50] width 49 height 25
